Goal: Information Seeking & Learning: Learn about a topic

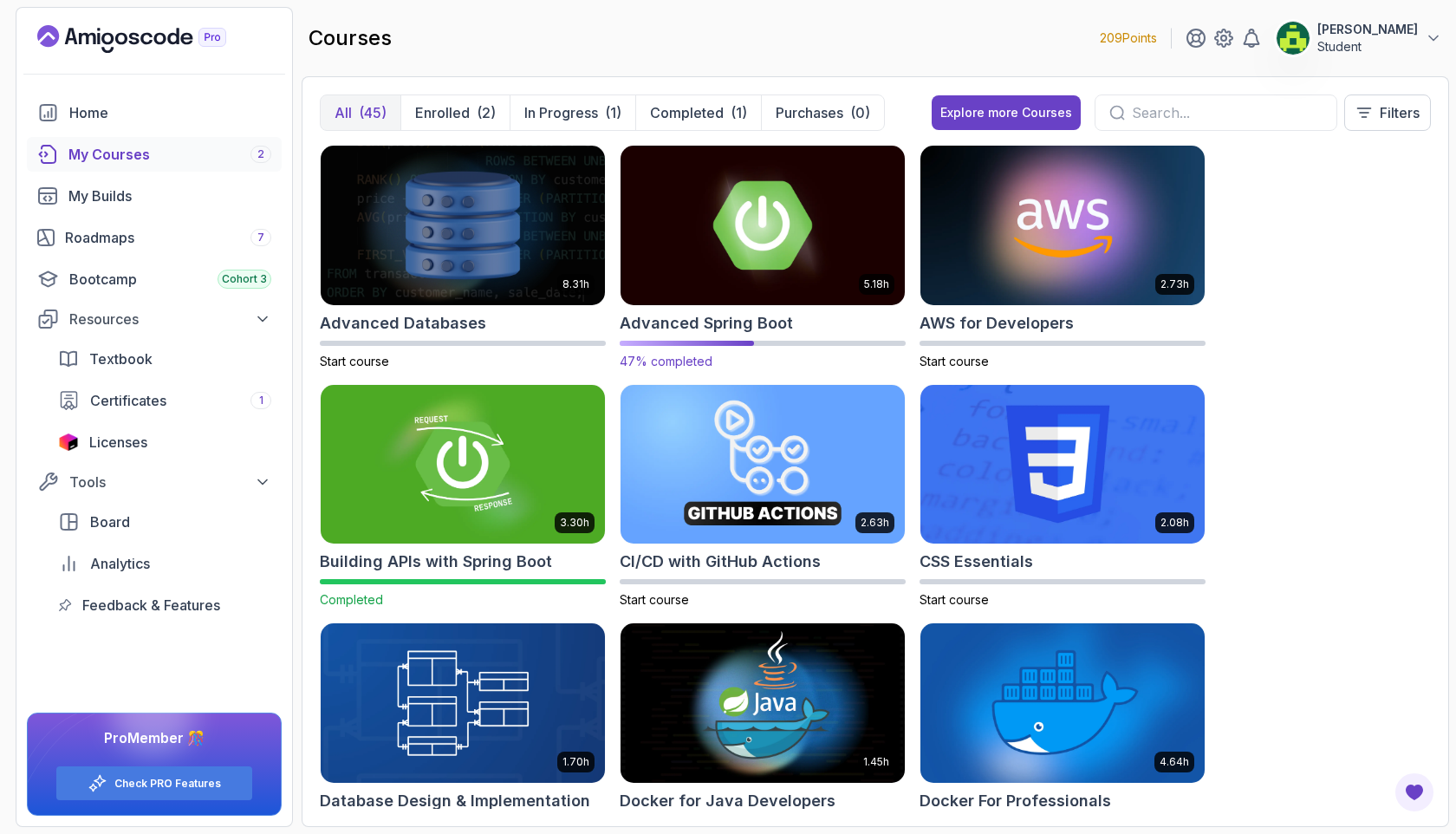
click at [774, 271] on img at bounding box center [762, 225] width 298 height 167
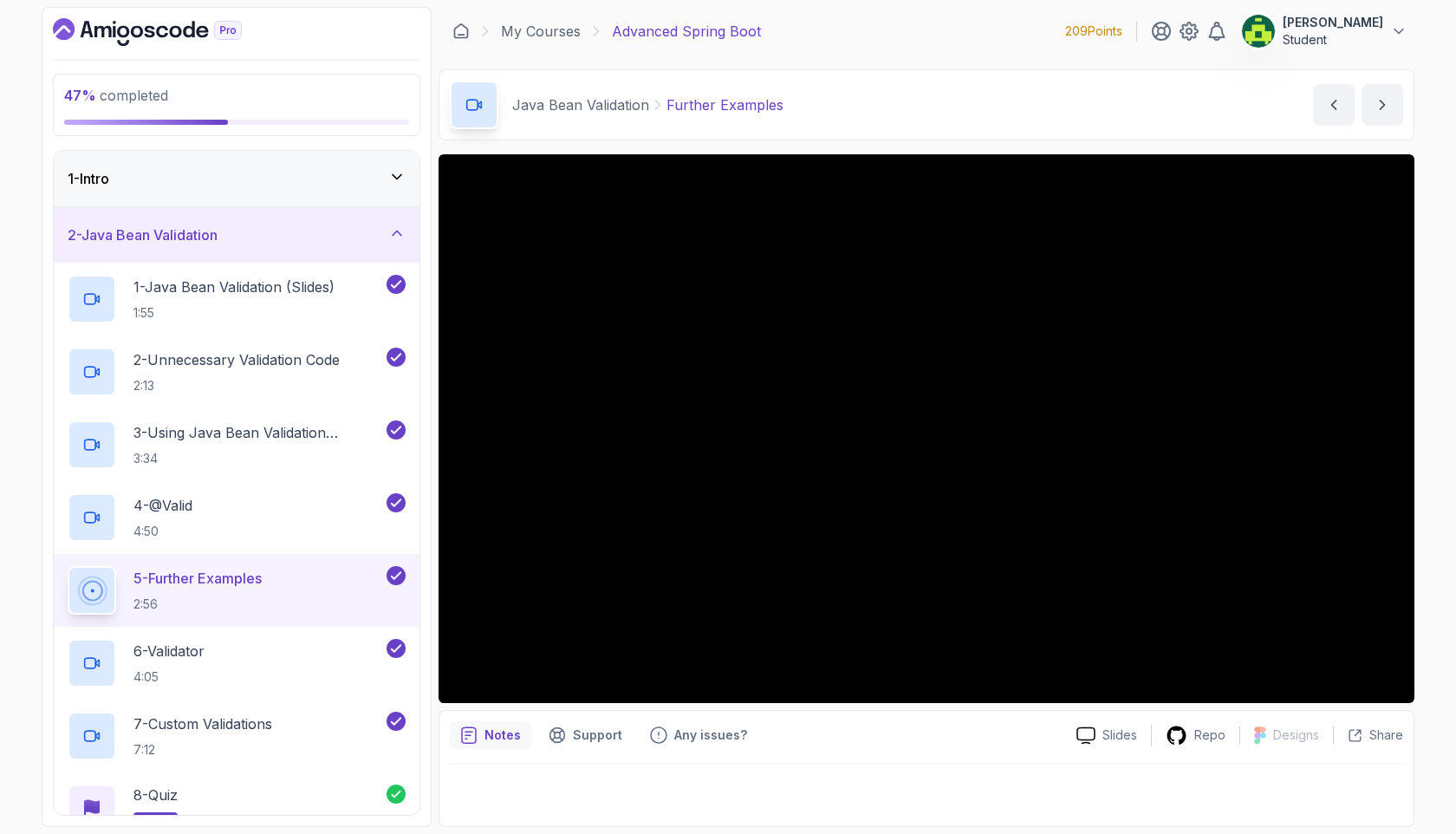
scroll to position [570, 0]
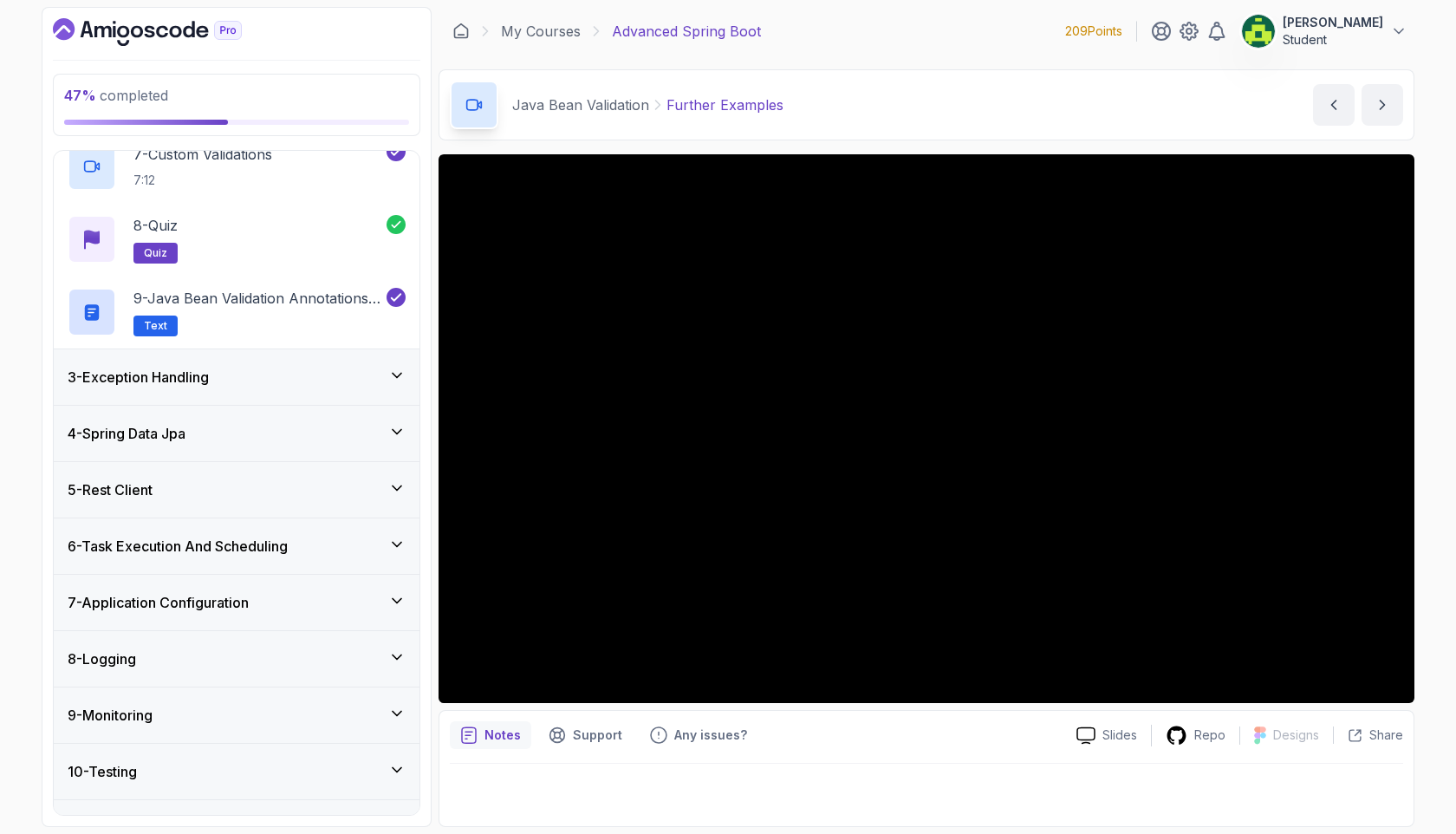
click at [326, 501] on div "5 - Rest Client" at bounding box center [237, 490] width 366 height 55
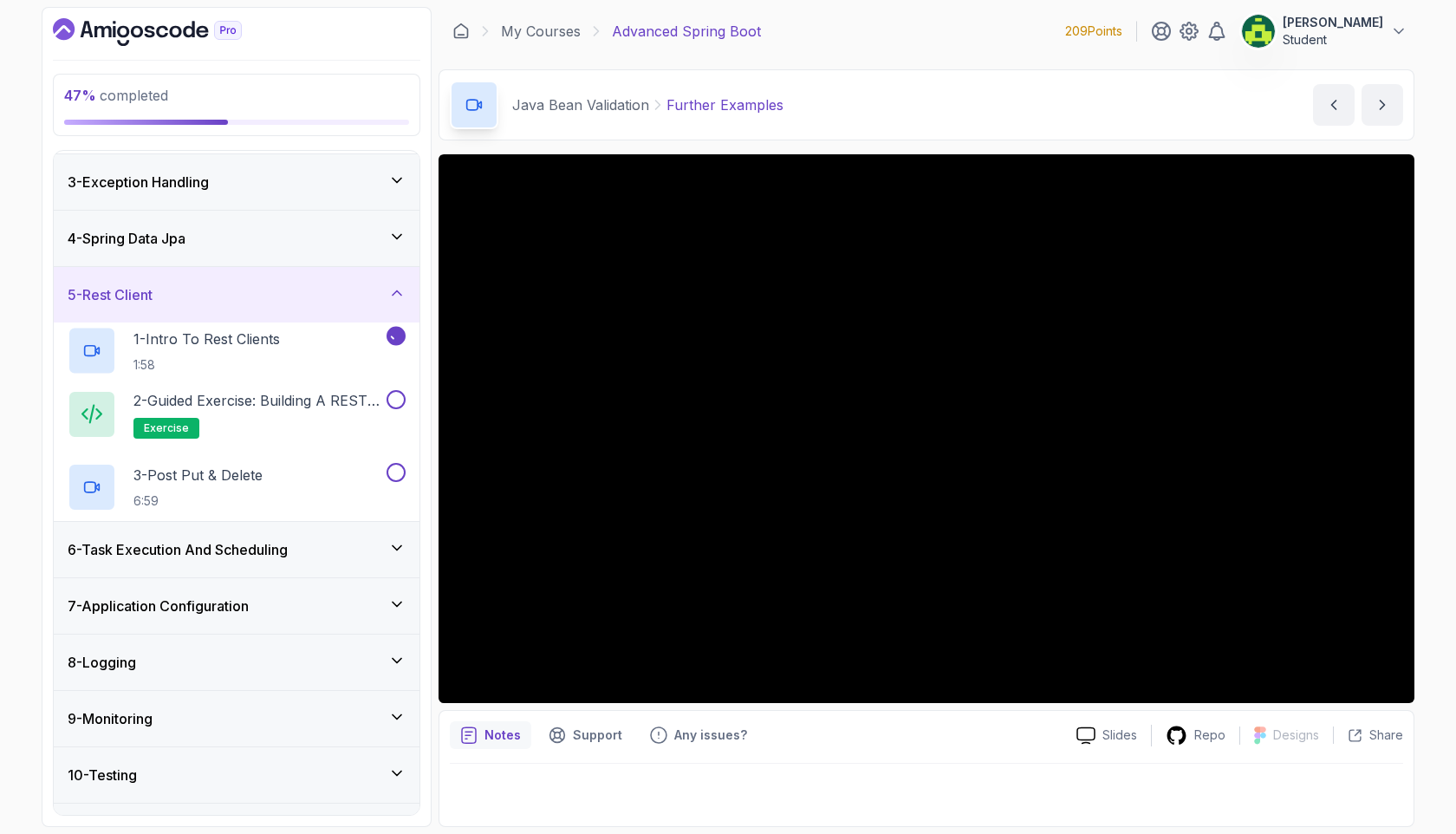
scroll to position [69, 0]
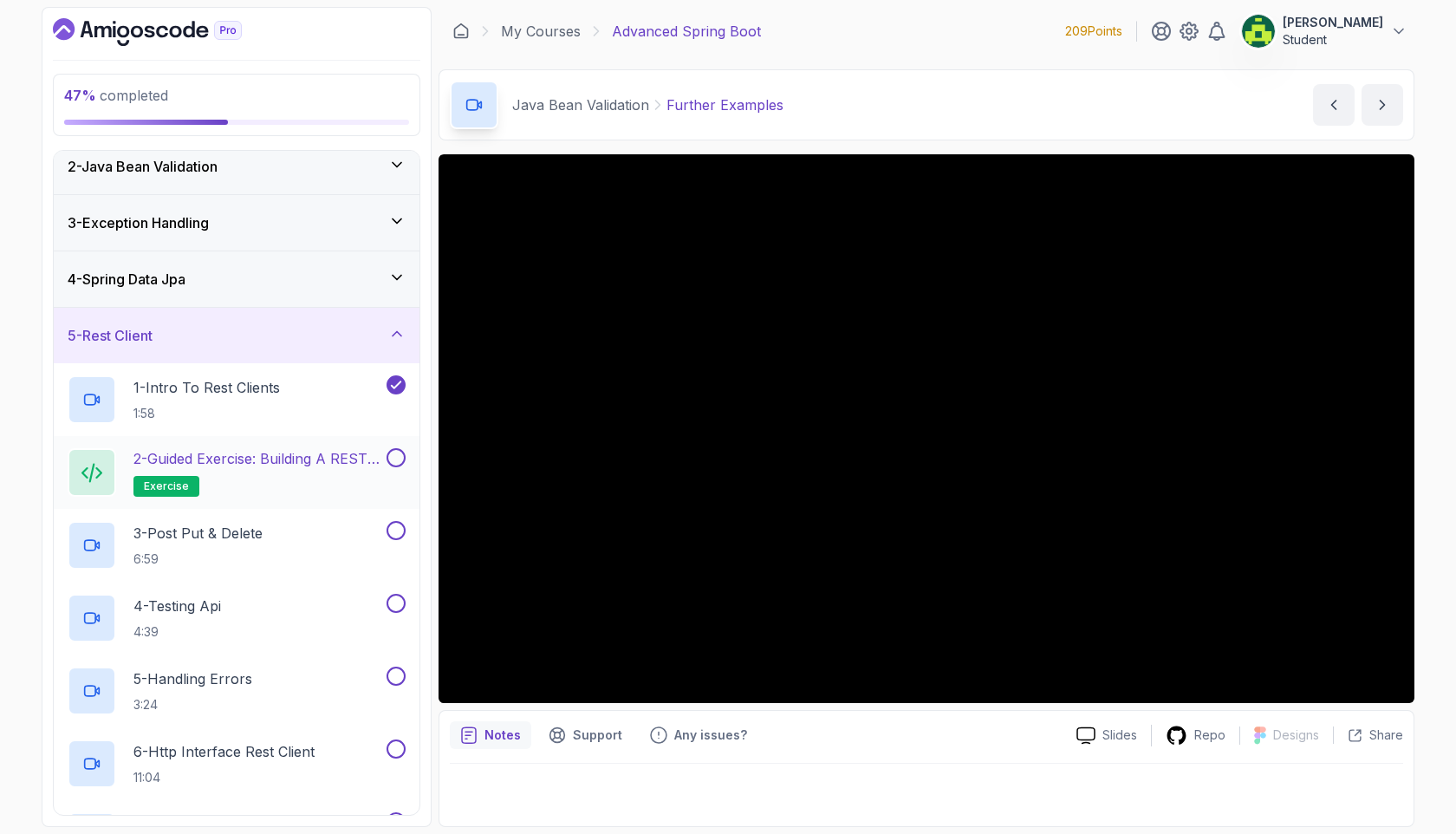
click at [308, 454] on p "2 - Guided Exercise: Building a REST Client" at bounding box center [258, 458] width 250 height 21
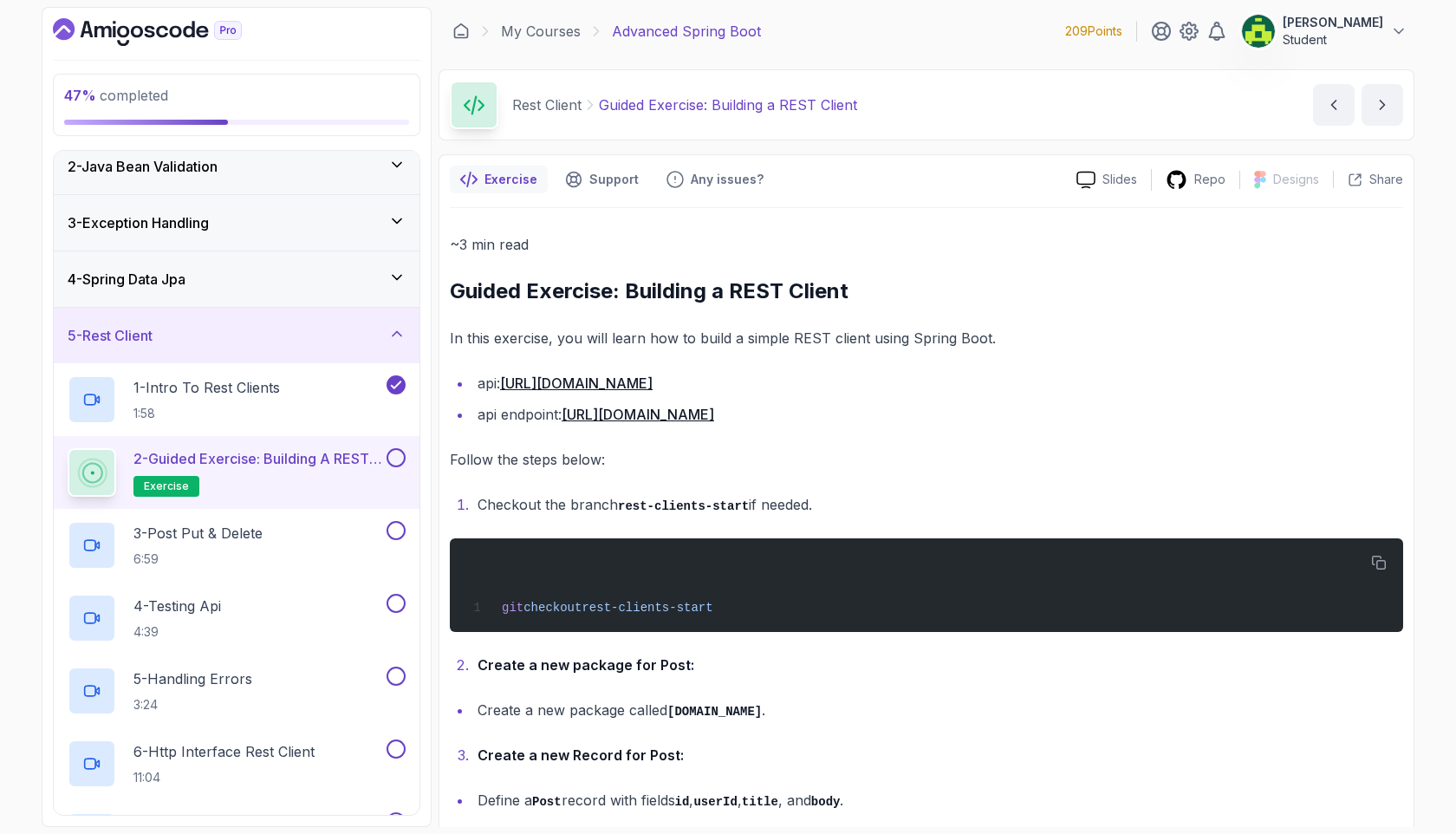
drag, startPoint x: 824, startPoint y: 379, endPoint x: 600, endPoint y: 368, distance: 224.3
drag, startPoint x: 875, startPoint y: 390, endPoint x: 862, endPoint y: 391, distance: 13.0
click at [862, 391] on li "api: [URL][DOMAIN_NAME]" at bounding box center [938, 383] width 931 height 24
drag, startPoint x: 890, startPoint y: 397, endPoint x: 506, endPoint y: 382, distance: 384.3
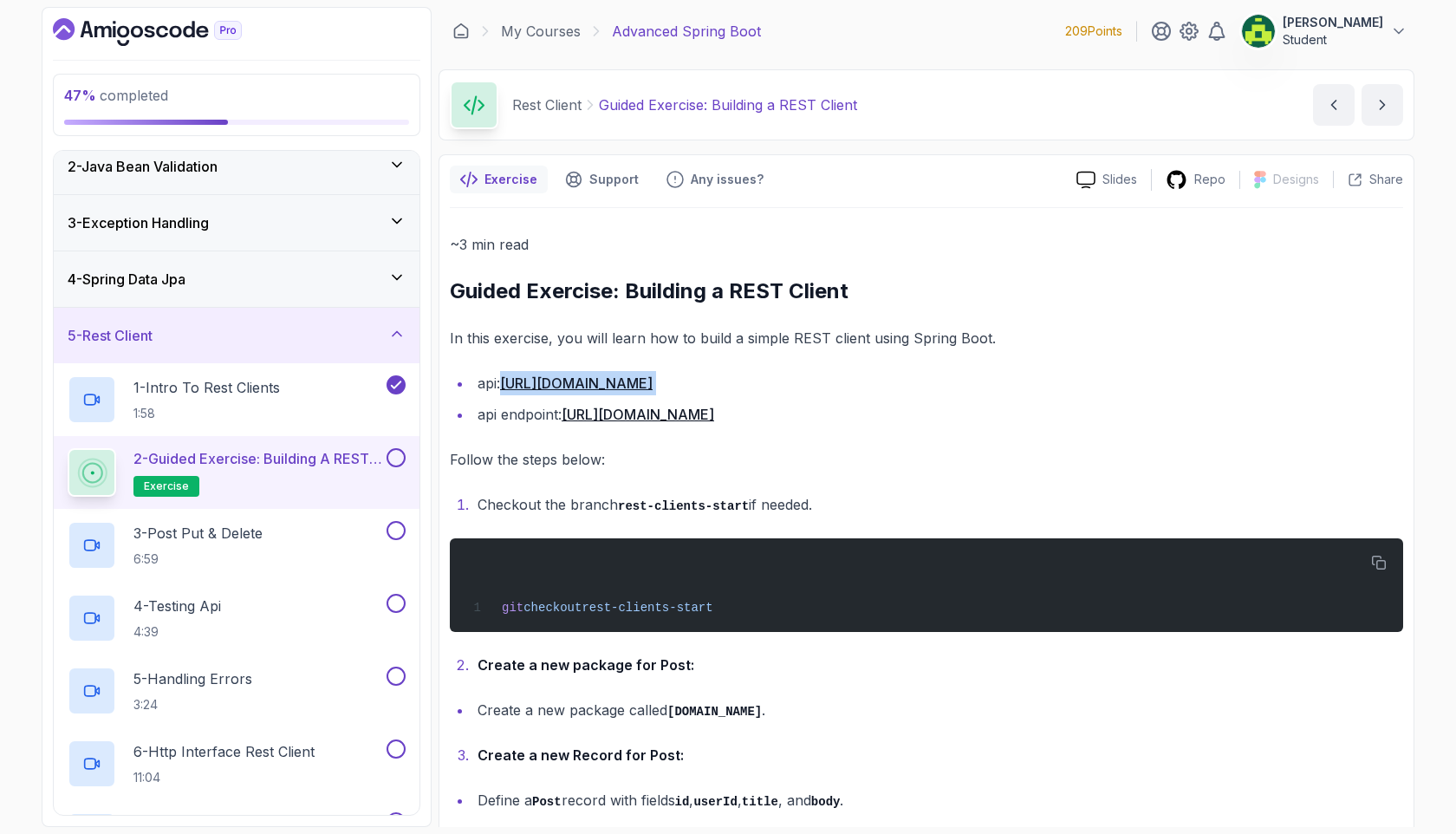
click at [506, 382] on ul "api: [URL][DOMAIN_NAME] api endpoint: [URL][DOMAIN_NAME]" at bounding box center [926, 398] width 953 height 55
drag, startPoint x: 870, startPoint y: 401, endPoint x: 606, endPoint y: 387, distance: 264.4
click at [606, 387] on ul "api: [URL][DOMAIN_NAME] api endpoint: [URL][DOMAIN_NAME]" at bounding box center [926, 398] width 953 height 55
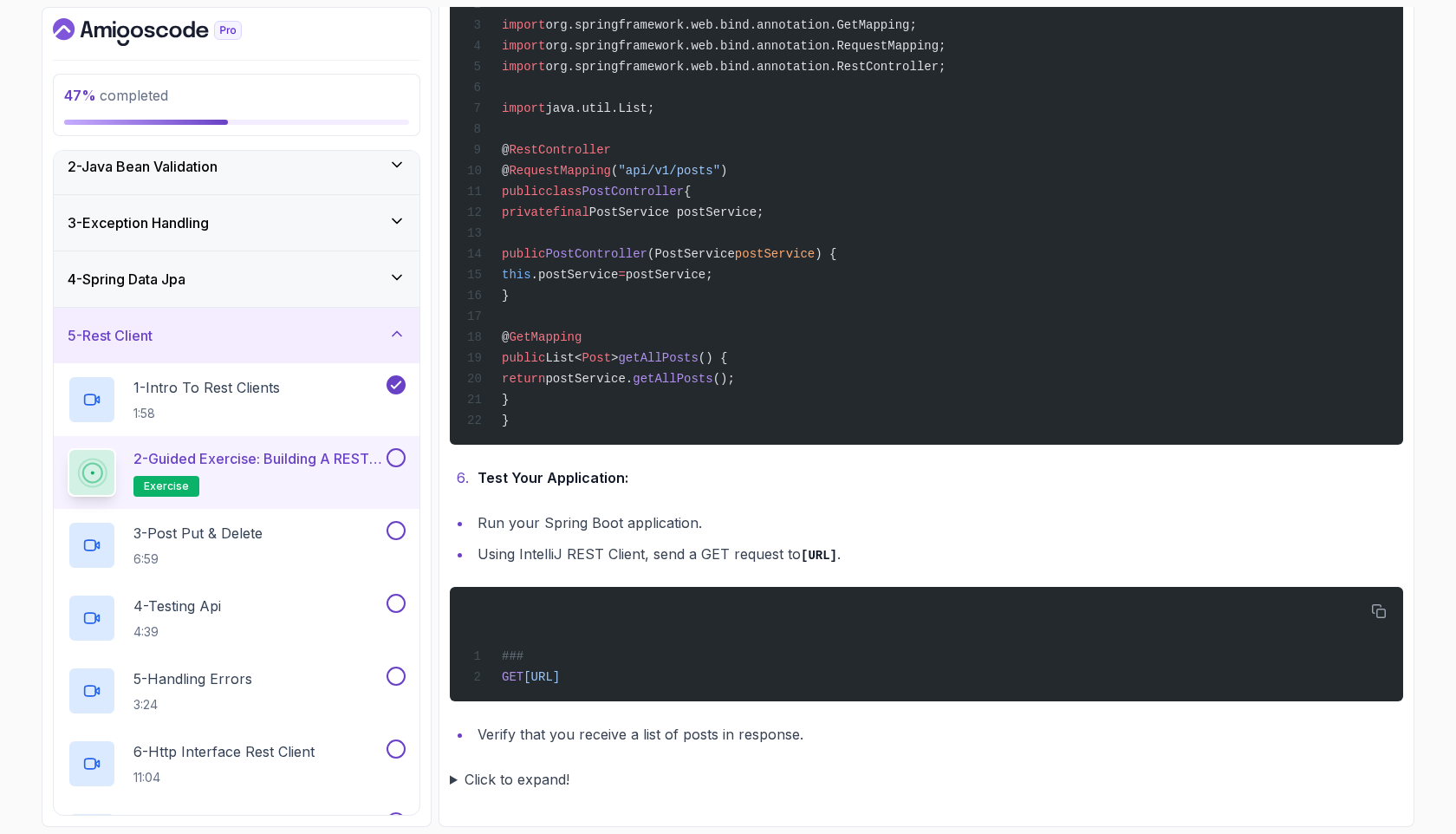
scroll to position [2147, 0]
click at [533, 775] on summary "Click to expand!" at bounding box center [926, 779] width 953 height 24
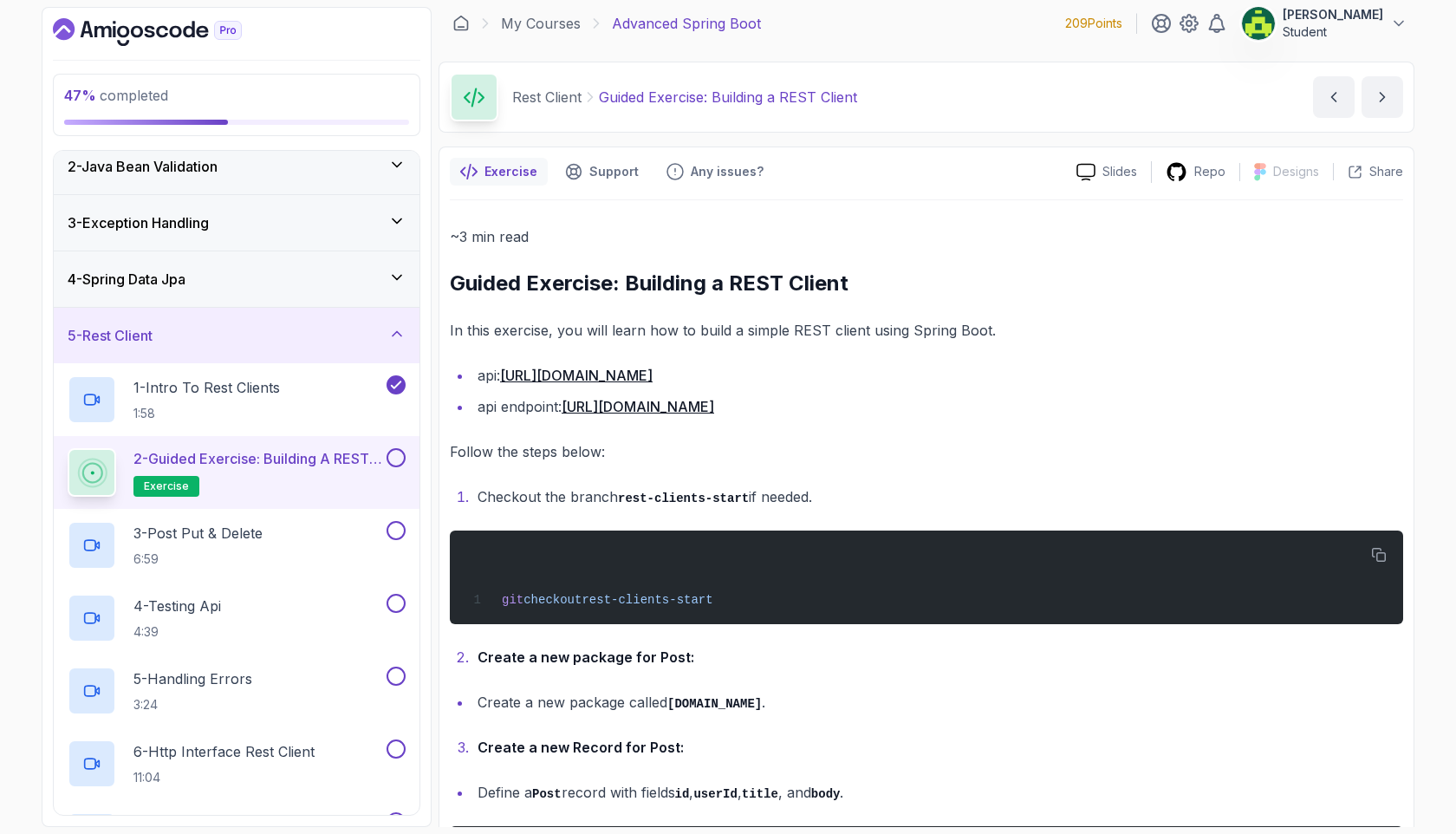
scroll to position [0, 0]
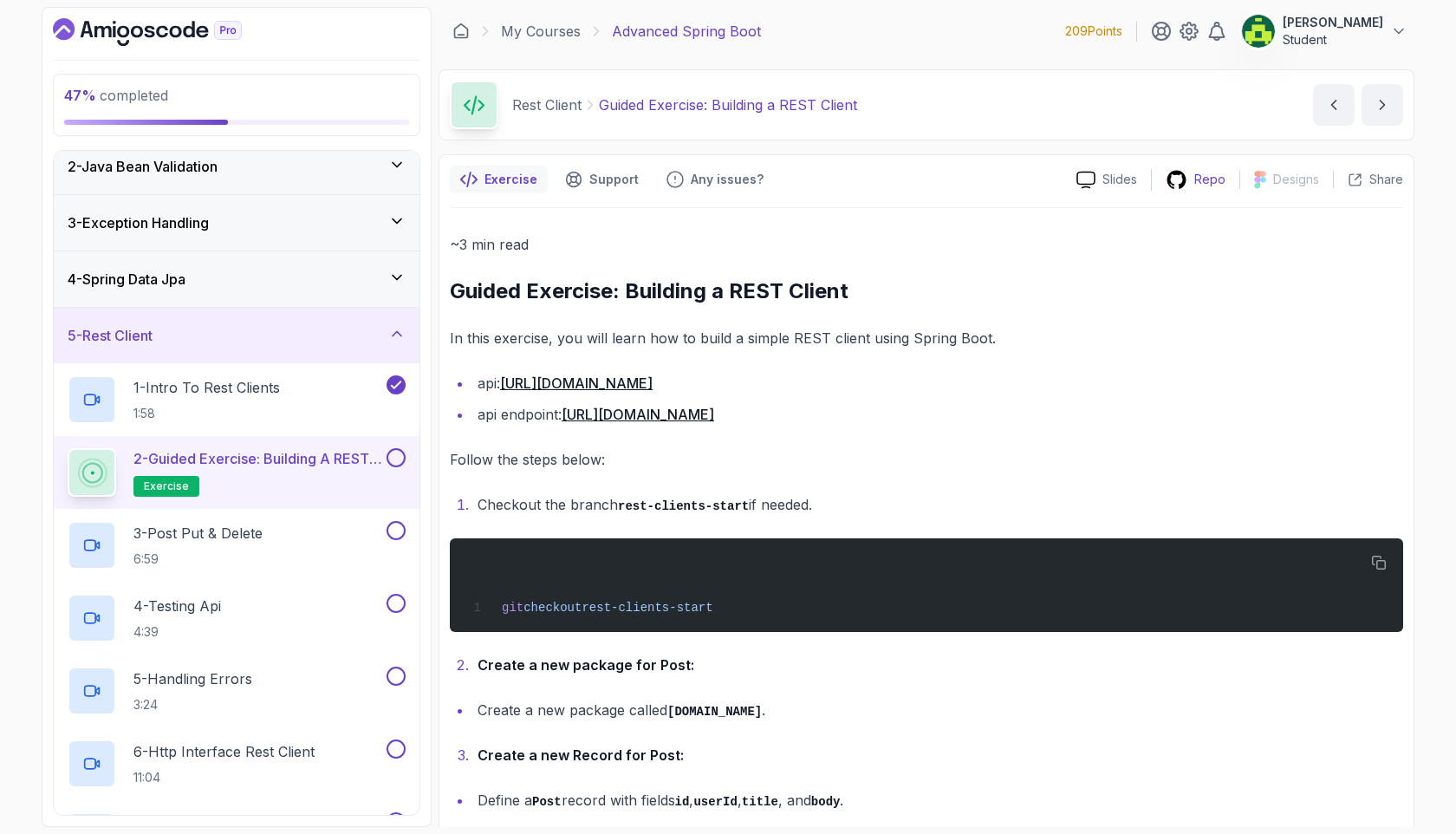
click at [1190, 178] on div "Repo" at bounding box center [1195, 180] width 87 height 22
